Goal: Information Seeking & Learning: Learn about a topic

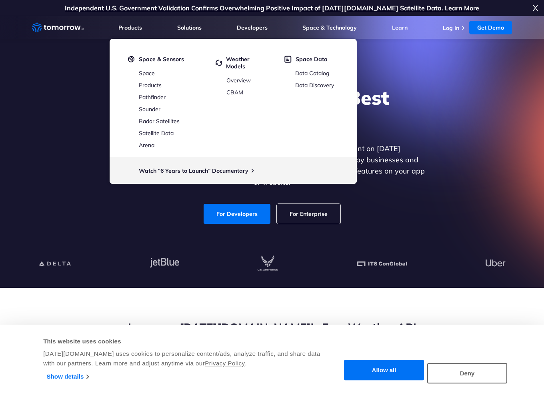
click at [362, 221] on div "Explore the World’s Best Weather API Get reliable and precise weather data thro…" at bounding box center [272, 155] width 493 height 170
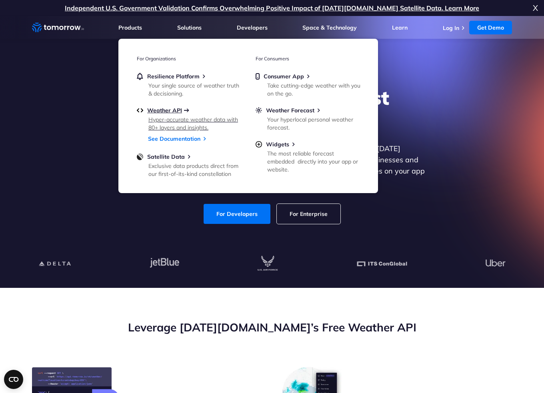
click at [160, 110] on span "Weather API" at bounding box center [164, 110] width 35 height 7
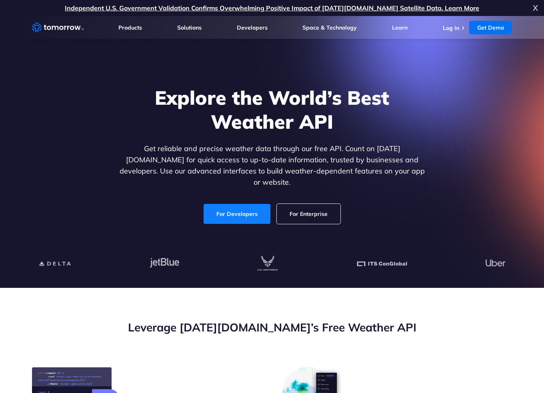
click at [252, 204] on link "For Developers" at bounding box center [237, 214] width 67 height 20
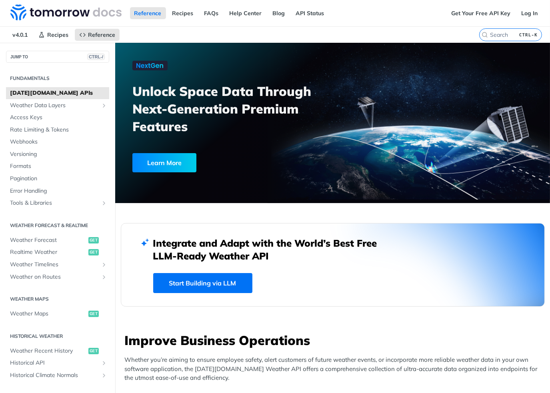
click at [199, 284] on link "Start Building via LLM" at bounding box center [202, 283] width 99 height 20
